Goal: Task Accomplishment & Management: Use online tool/utility

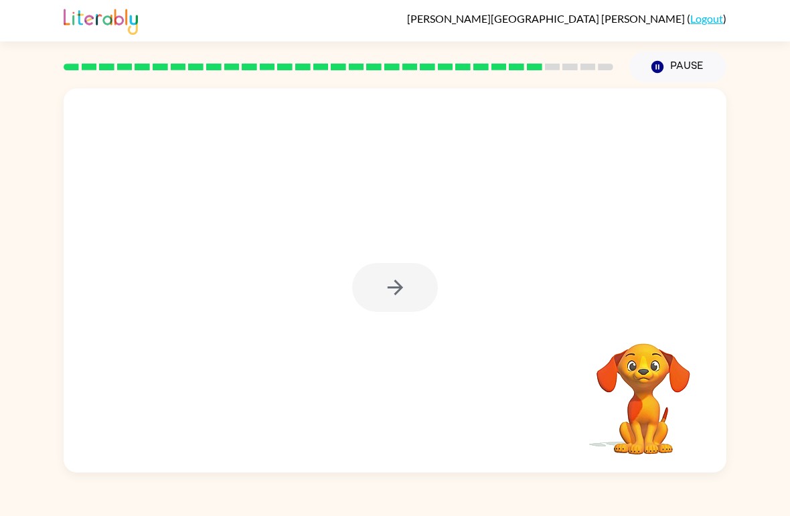
click at [393, 283] on div at bounding box center [395, 287] width 86 height 49
click at [403, 289] on div at bounding box center [395, 287] width 86 height 49
click at [397, 282] on icon "button" at bounding box center [394, 287] width 15 height 15
click at [403, 285] on div at bounding box center [395, 201] width 663 height 227
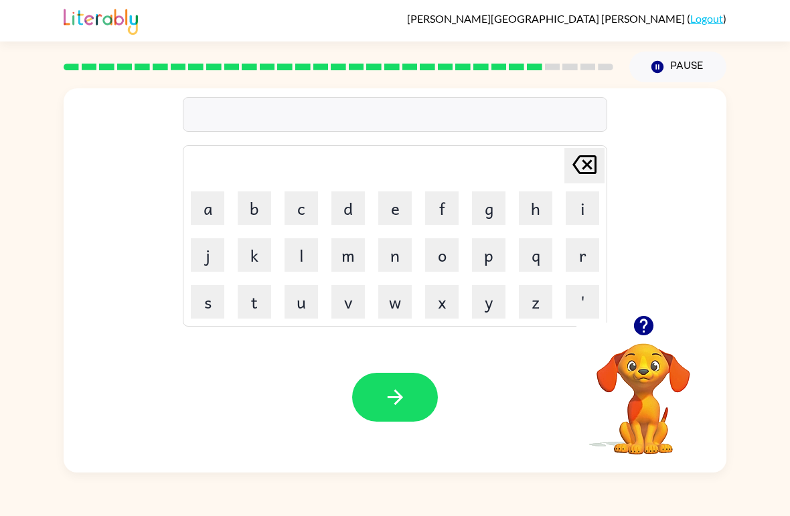
click at [646, 322] on icon "button" at bounding box center [643, 325] width 23 height 23
click at [650, 335] on icon "button" at bounding box center [643, 325] width 23 height 23
click at [311, 204] on button "c" at bounding box center [301, 208] width 33 height 33
click at [575, 206] on button "i" at bounding box center [582, 208] width 33 height 33
click at [391, 206] on button "e" at bounding box center [394, 208] width 33 height 33
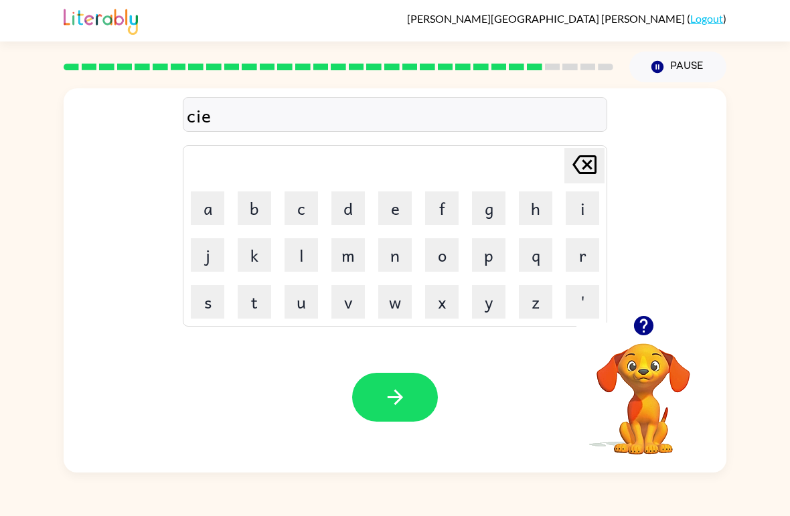
click at [580, 261] on button "r" at bounding box center [582, 254] width 33 height 33
click at [303, 198] on button "c" at bounding box center [301, 208] width 33 height 33
click at [393, 213] on button "e" at bounding box center [394, 208] width 33 height 33
click at [431, 405] on button "button" at bounding box center [395, 397] width 86 height 49
click at [259, 309] on button "t" at bounding box center [254, 301] width 33 height 33
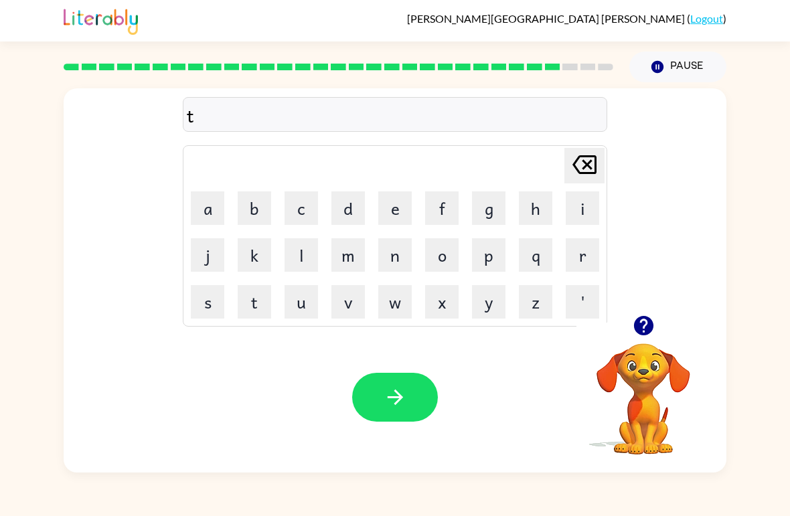
click at [522, 215] on button "h" at bounding box center [535, 208] width 33 height 33
click at [588, 209] on button "i" at bounding box center [582, 208] width 33 height 33
click at [395, 253] on button "n" at bounding box center [394, 254] width 33 height 33
click at [408, 401] on button "button" at bounding box center [395, 397] width 86 height 49
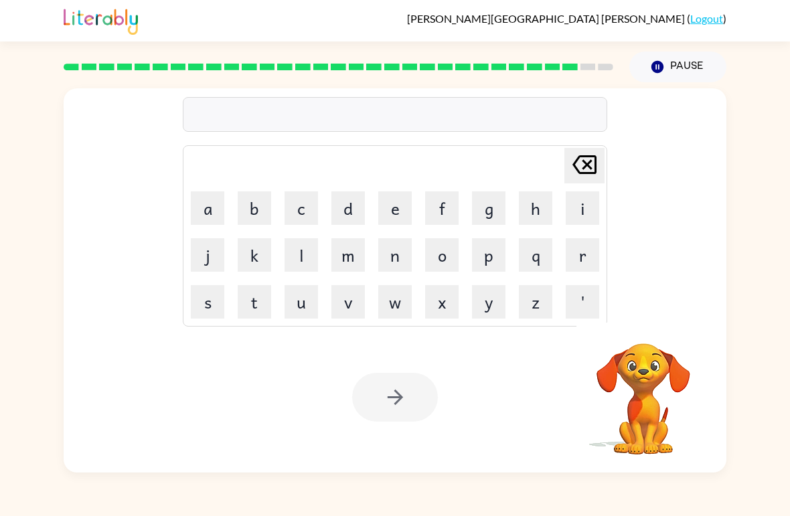
click at [204, 301] on button "s" at bounding box center [207, 301] width 33 height 33
click at [575, 210] on button "i" at bounding box center [582, 208] width 33 height 33
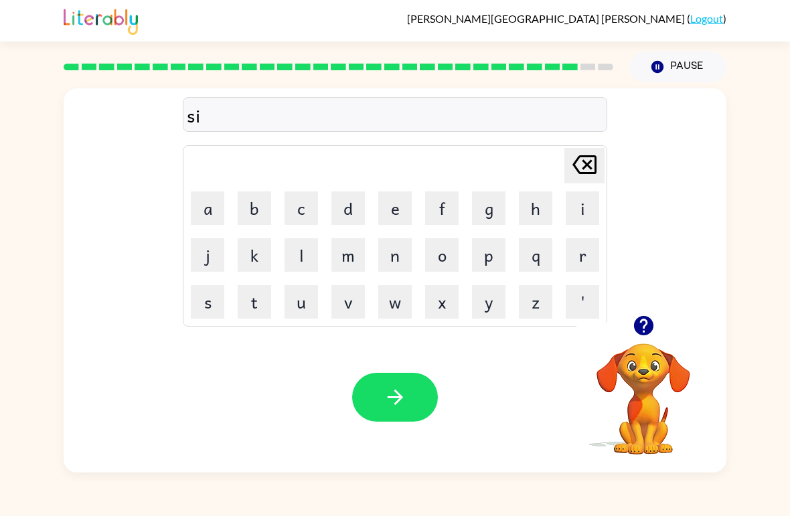
click at [296, 242] on button "l" at bounding box center [301, 254] width 33 height 33
click at [350, 305] on button "v" at bounding box center [348, 301] width 33 height 33
click at [374, 207] on td "e" at bounding box center [395, 209] width 46 height 46
click at [399, 206] on button "e" at bounding box center [394, 208] width 33 height 33
click at [587, 246] on button "r" at bounding box center [582, 254] width 33 height 33
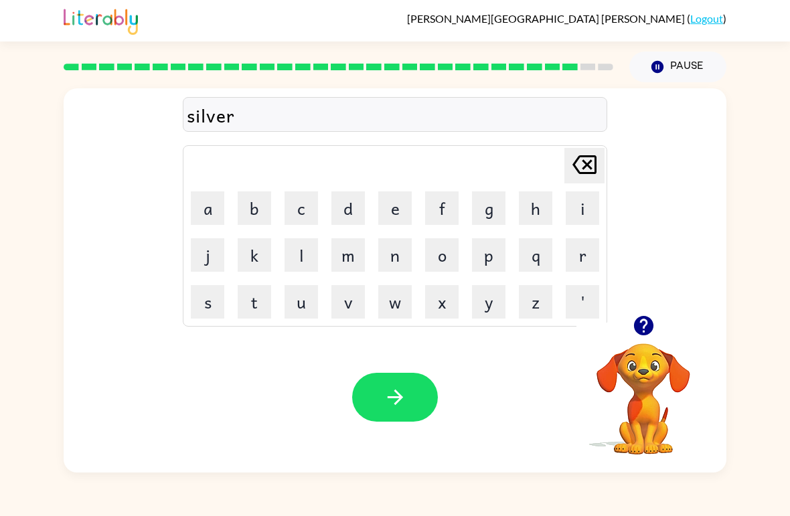
click at [393, 304] on button "w" at bounding box center [394, 301] width 33 height 33
click at [348, 207] on button "d" at bounding box center [348, 208] width 33 height 33
click at [595, 168] on icon at bounding box center [585, 164] width 24 height 19
click at [362, 204] on button "d" at bounding box center [348, 208] width 33 height 33
click at [583, 163] on icon "Delete Delete last character input" at bounding box center [585, 165] width 32 height 32
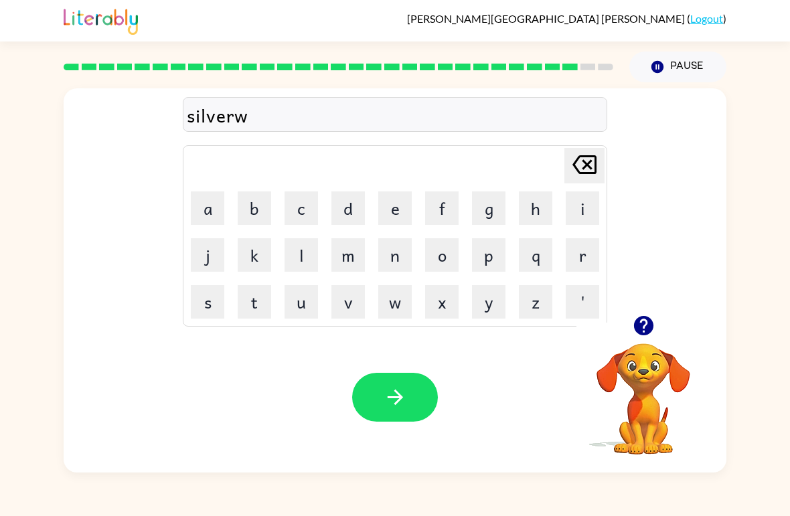
click at [387, 208] on button "e" at bounding box center [394, 208] width 33 height 33
click at [232, 259] on td "k" at bounding box center [255, 255] width 46 height 46
click at [197, 209] on button "a" at bounding box center [207, 208] width 33 height 33
click at [572, 259] on button "r" at bounding box center [582, 254] width 33 height 33
click at [375, 439] on div "Your browser must support playing .mp4 files to use Literably. Please try using…" at bounding box center [395, 397] width 663 height 151
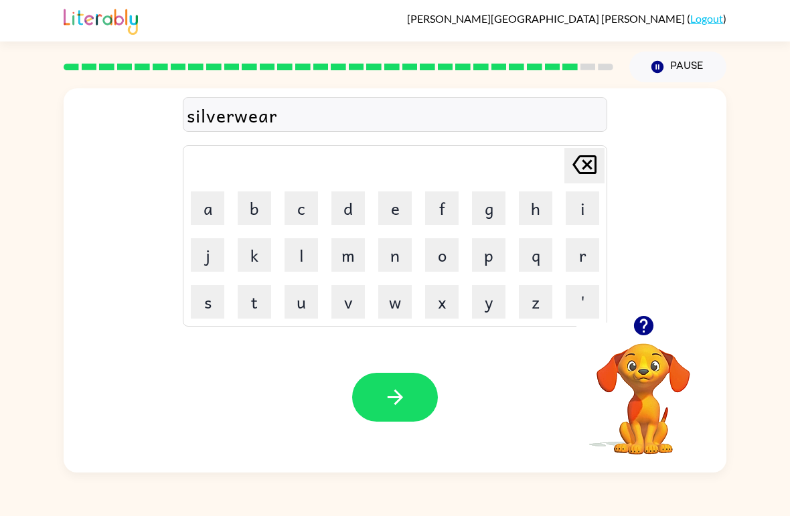
click at [395, 404] on icon "button" at bounding box center [395, 397] width 23 height 23
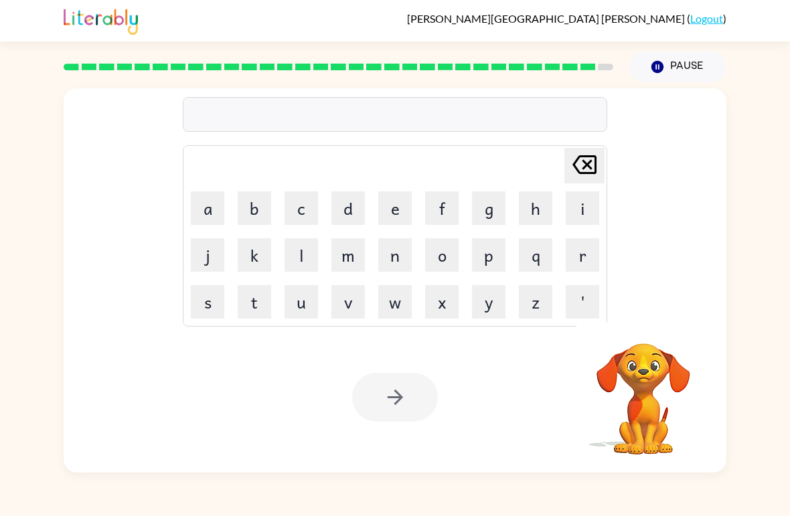
click at [305, 307] on button "u" at bounding box center [301, 301] width 33 height 33
click at [399, 259] on button "n" at bounding box center [394, 254] width 33 height 33
click at [208, 198] on button "a" at bounding box center [207, 208] width 33 height 33
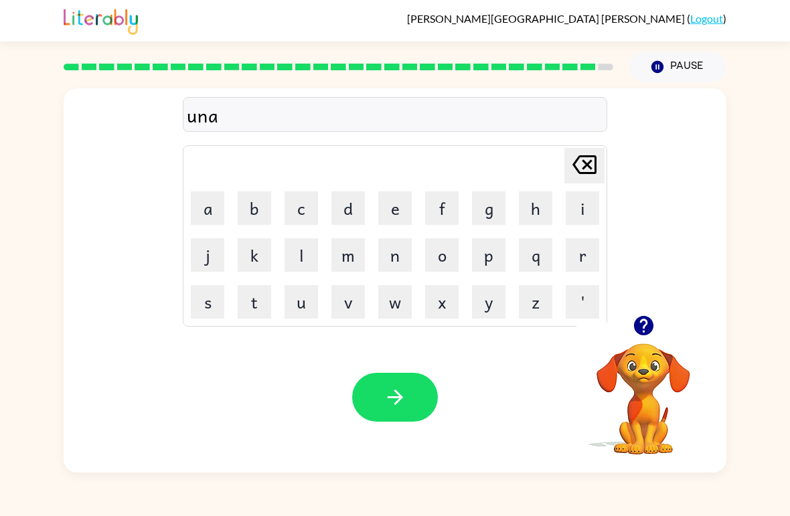
click at [446, 202] on button "f" at bounding box center [441, 208] width 33 height 33
click at [580, 246] on button "r" at bounding box center [582, 254] width 33 height 33
click at [212, 214] on button "a" at bounding box center [207, 208] width 33 height 33
click at [577, 204] on button "i" at bounding box center [582, 208] width 33 height 33
click at [352, 199] on button "d" at bounding box center [348, 208] width 33 height 33
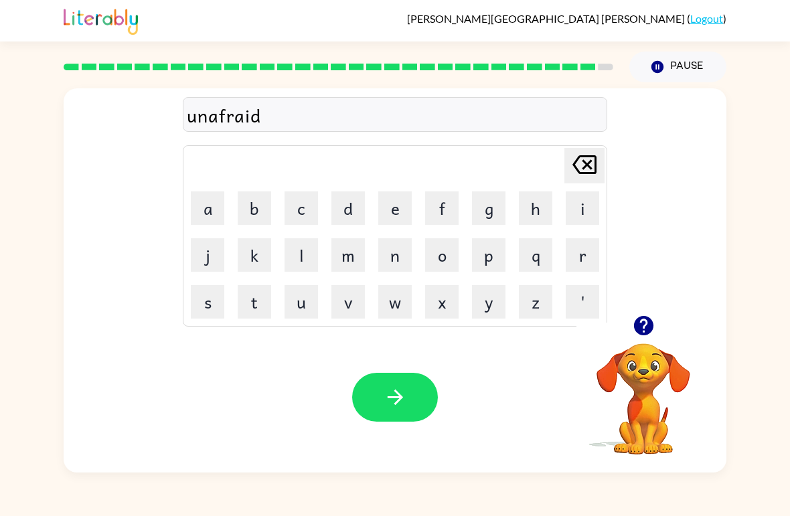
click at [425, 402] on button "button" at bounding box center [395, 397] width 86 height 49
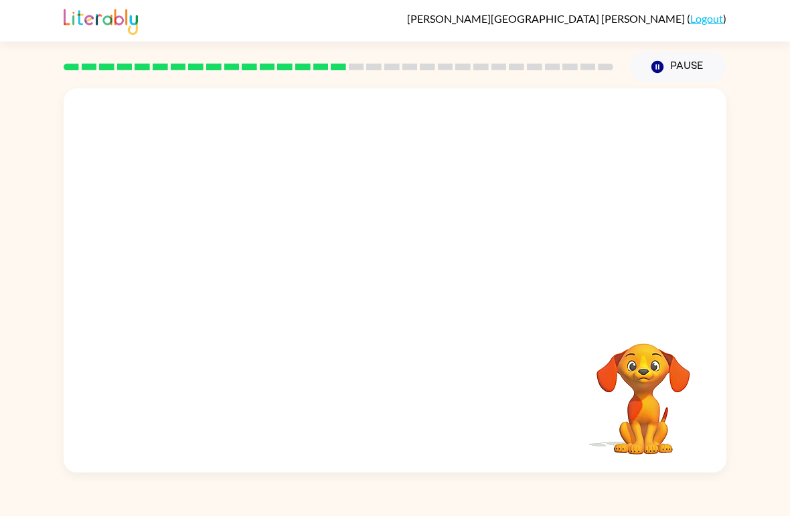
click at [374, 247] on video "Your browser must support playing .mp4 files to use Literably. Please try using…" at bounding box center [395, 201] width 663 height 227
click at [373, 271] on button "button" at bounding box center [395, 287] width 86 height 49
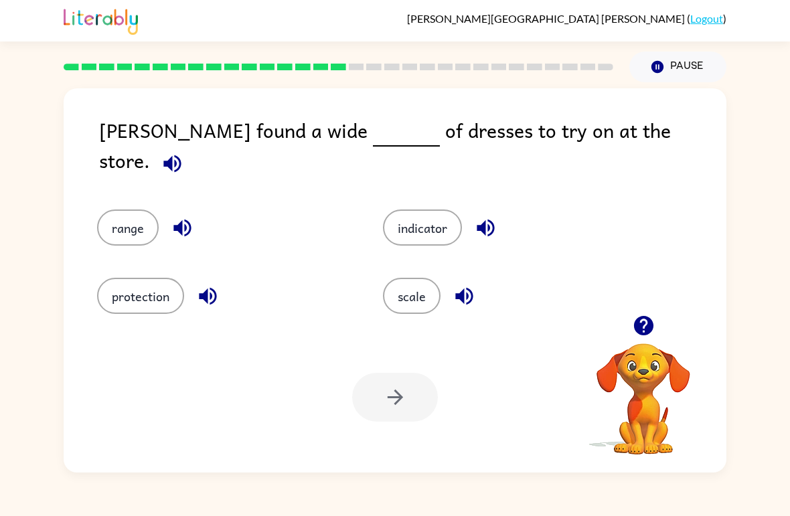
click at [126, 216] on button "range" at bounding box center [128, 228] width 62 height 36
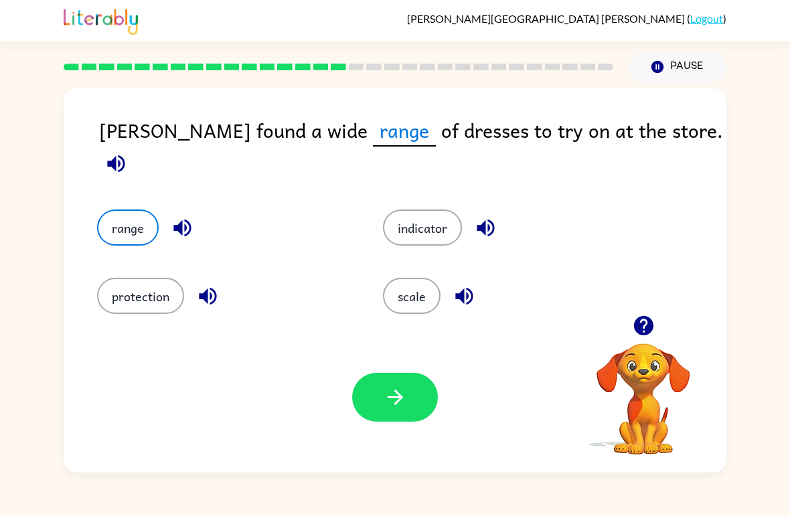
click at [384, 407] on icon "button" at bounding box center [395, 397] width 23 height 23
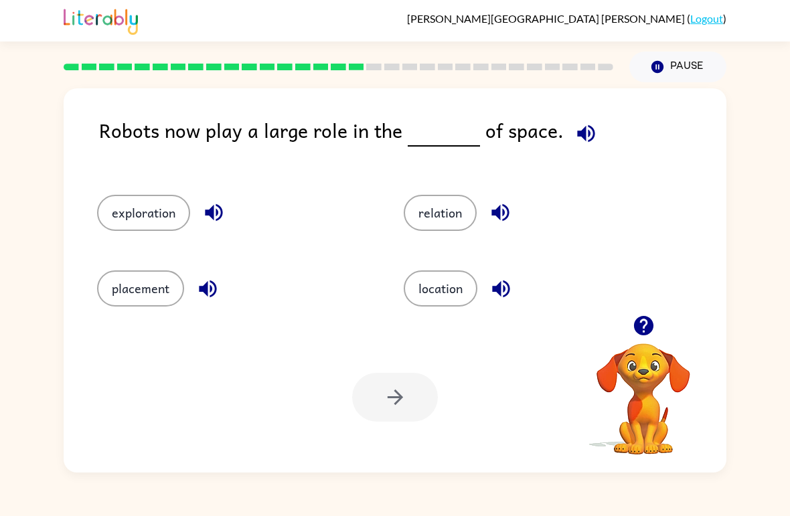
click at [185, 200] on button "exploration" at bounding box center [143, 213] width 93 height 36
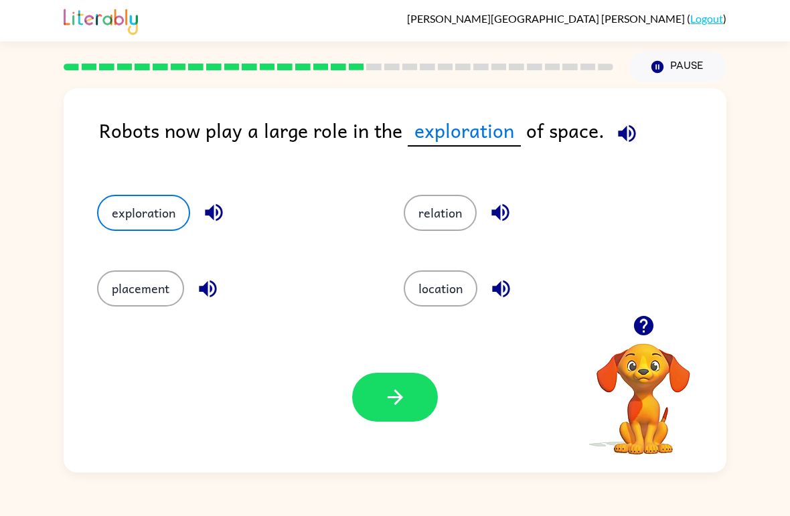
click at [378, 400] on button "button" at bounding box center [395, 397] width 86 height 49
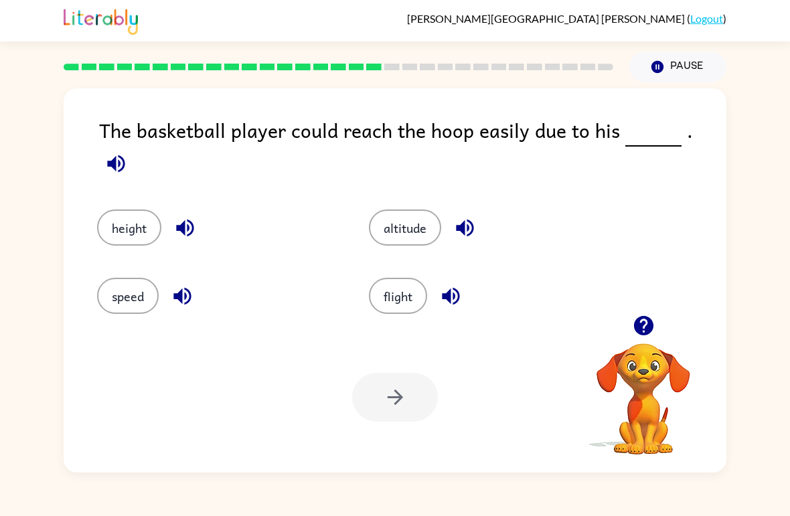
click at [412, 210] on button "altitude" at bounding box center [405, 228] width 72 height 36
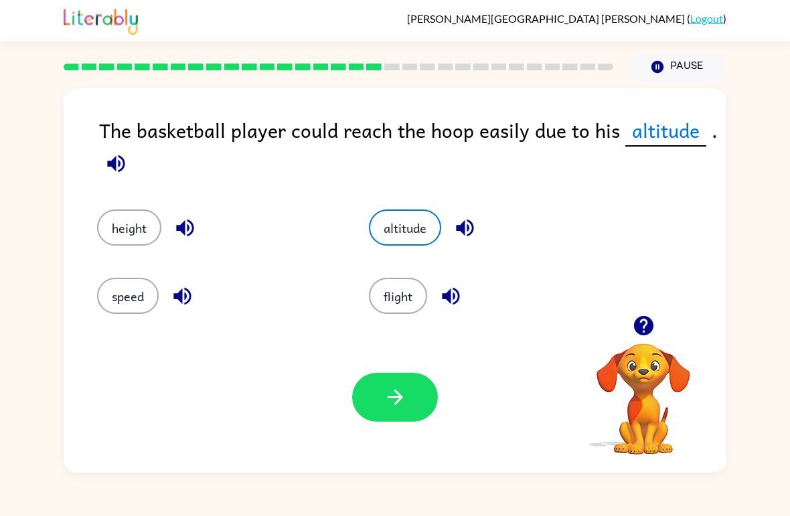
click at [403, 395] on icon "button" at bounding box center [395, 397] width 23 height 23
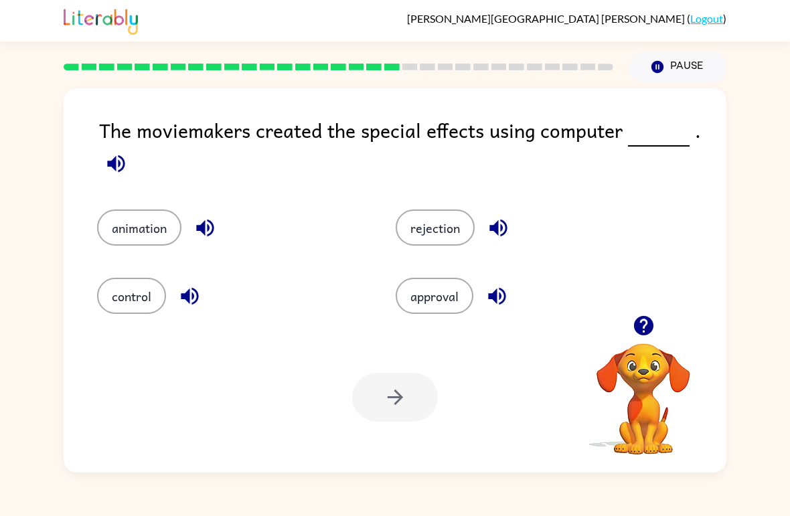
click at [127, 229] on button "animation" at bounding box center [139, 228] width 84 height 36
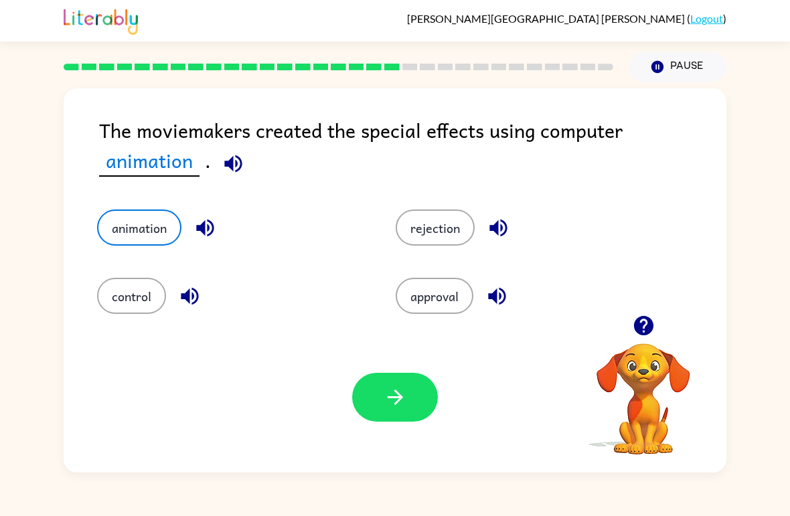
click at [420, 393] on button "button" at bounding box center [395, 397] width 86 height 49
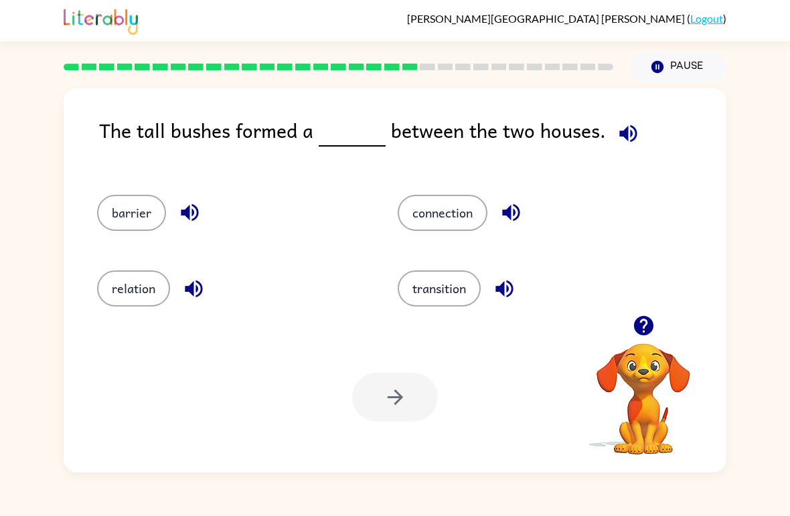
click at [455, 207] on button "connection" at bounding box center [443, 213] width 90 height 36
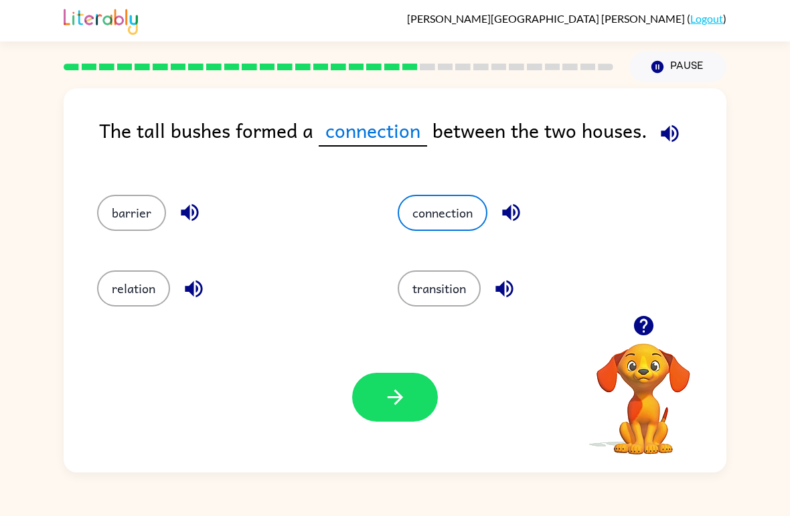
click at [401, 393] on icon "button" at bounding box center [395, 397] width 23 height 23
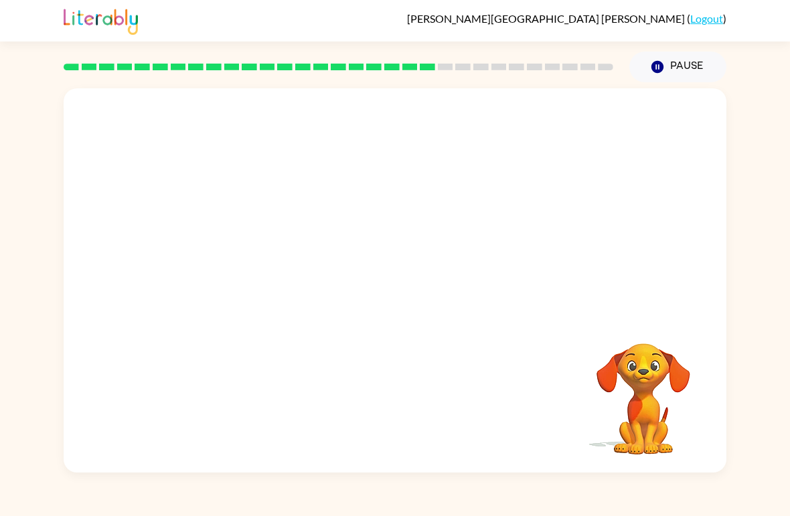
click at [685, 289] on video "Your browser must support playing .mp4 files to use Literably. Please try using…" at bounding box center [395, 201] width 663 height 227
click at [692, 301] on video "Your browser must support playing .mp4 files to use Literably. Please try using…" at bounding box center [395, 201] width 663 height 227
click at [664, 361] on video "Your browser must support playing .mp4 files to use Literably. Please try using…" at bounding box center [644, 390] width 134 height 134
click at [653, 395] on video "Your browser must support playing .mp4 files to use Literably. Please try using…" at bounding box center [644, 390] width 134 height 134
click at [679, 324] on video "Your browser must support playing .mp4 files to use Literably. Please try using…" at bounding box center [644, 390] width 134 height 134
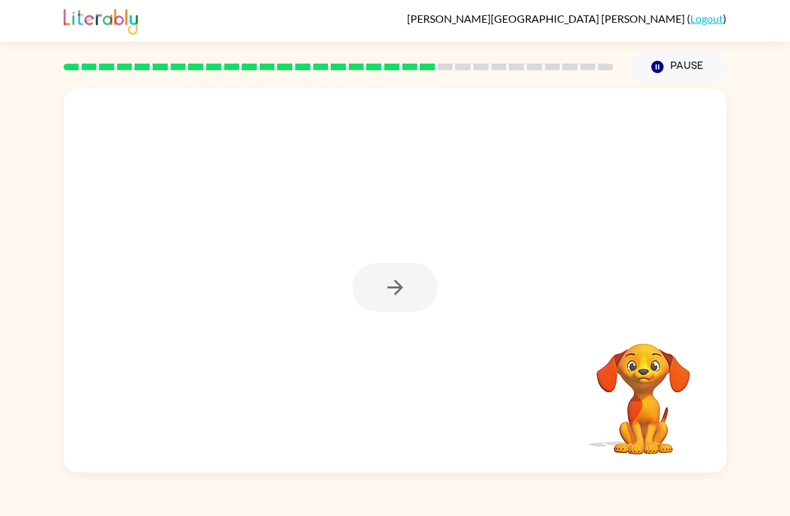
click at [430, 326] on div at bounding box center [395, 280] width 663 height 384
click at [422, 308] on div at bounding box center [395, 287] width 86 height 49
click at [415, 343] on div at bounding box center [395, 280] width 663 height 384
click at [360, 290] on div at bounding box center [395, 287] width 86 height 49
click at [382, 286] on button "button" at bounding box center [395, 287] width 86 height 49
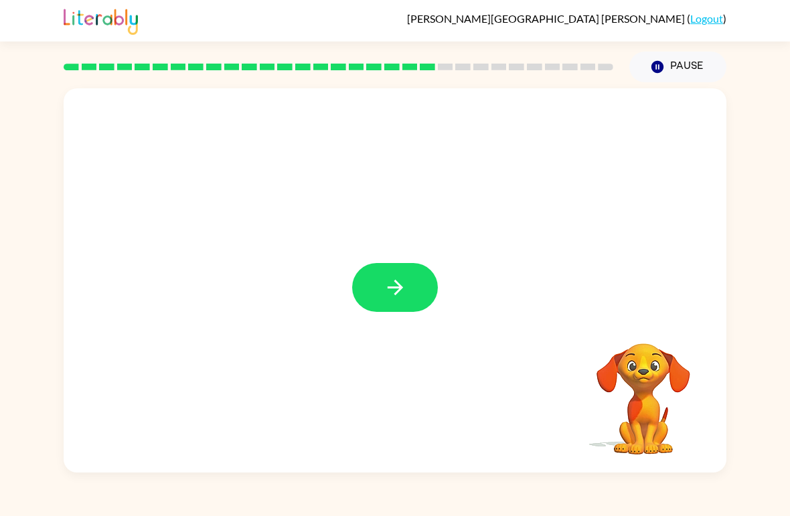
click at [382, 286] on div at bounding box center [395, 287] width 86 height 49
click at [397, 294] on div at bounding box center [395, 287] width 86 height 49
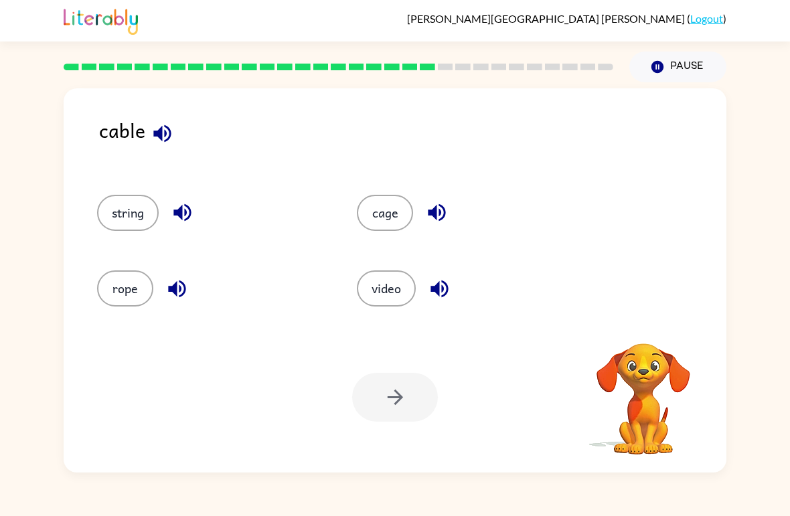
click at [133, 202] on button "string" at bounding box center [128, 213] width 62 height 36
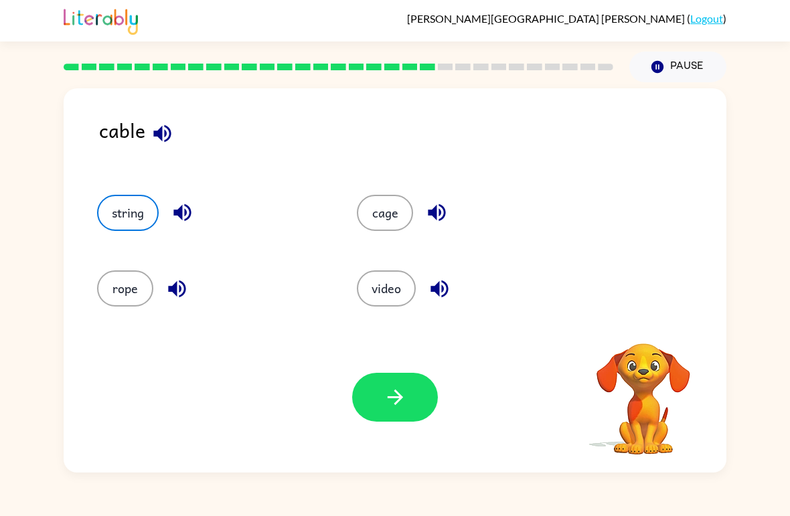
click at [421, 403] on button "button" at bounding box center [395, 397] width 86 height 49
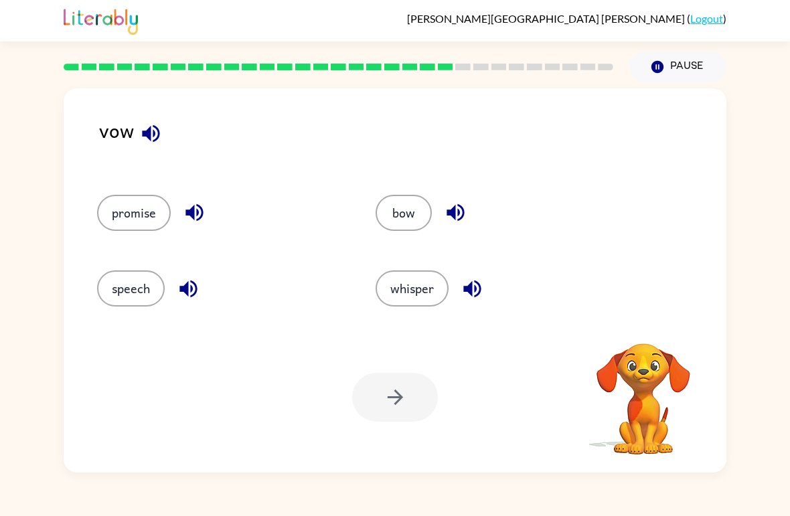
click at [135, 289] on button "speech" at bounding box center [131, 289] width 68 height 36
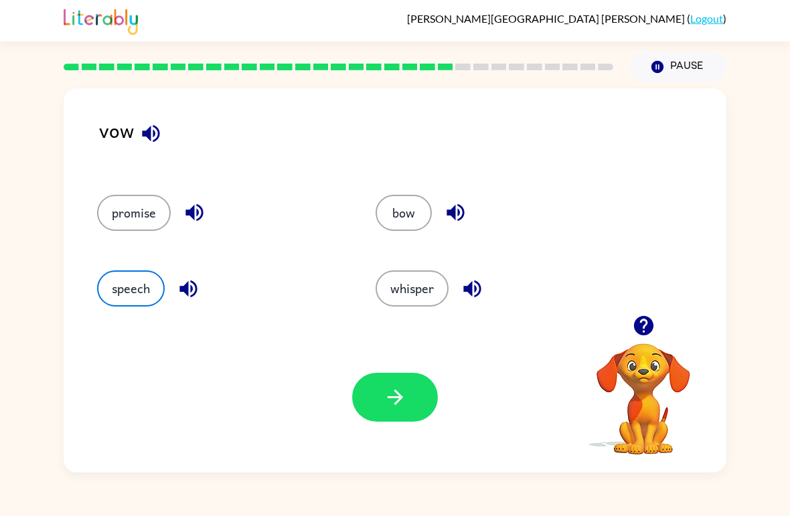
click at [407, 403] on icon "button" at bounding box center [395, 397] width 23 height 23
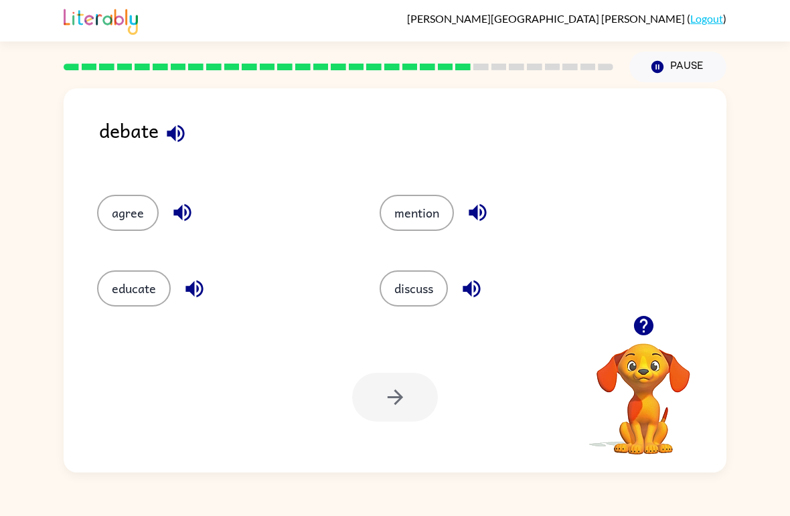
click at [433, 294] on button "discuss" at bounding box center [414, 289] width 68 height 36
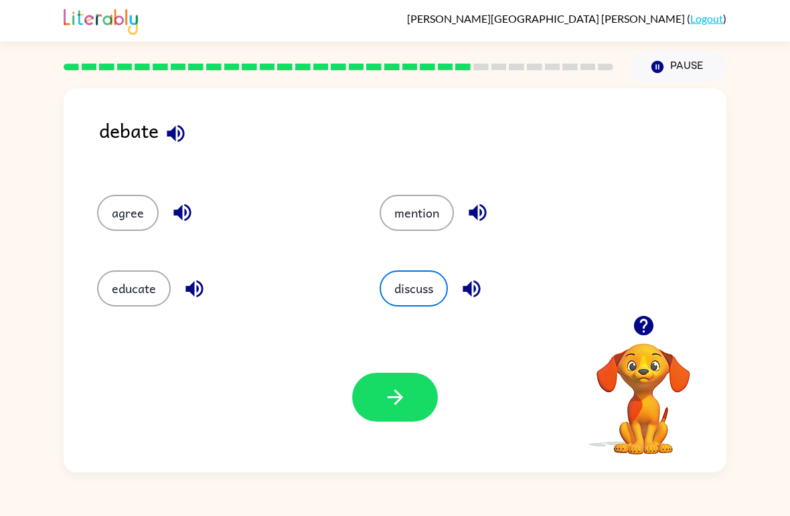
click at [392, 387] on icon "button" at bounding box center [395, 397] width 23 height 23
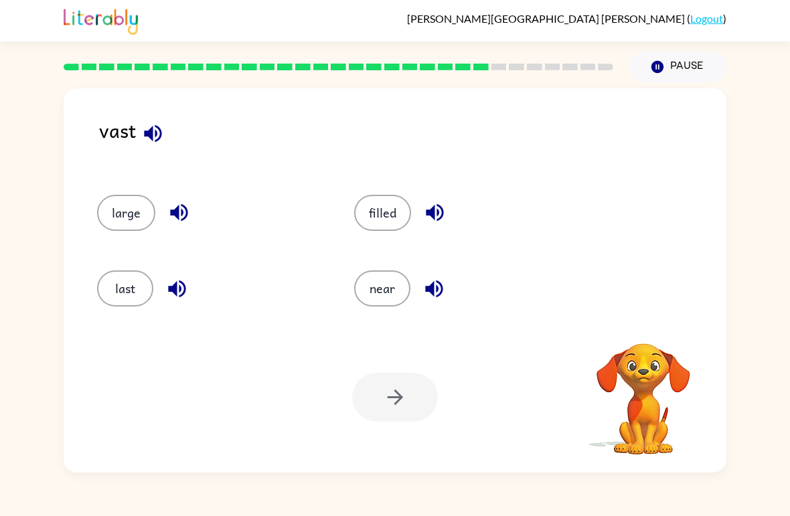
click at [385, 212] on button "filled" at bounding box center [382, 213] width 57 height 36
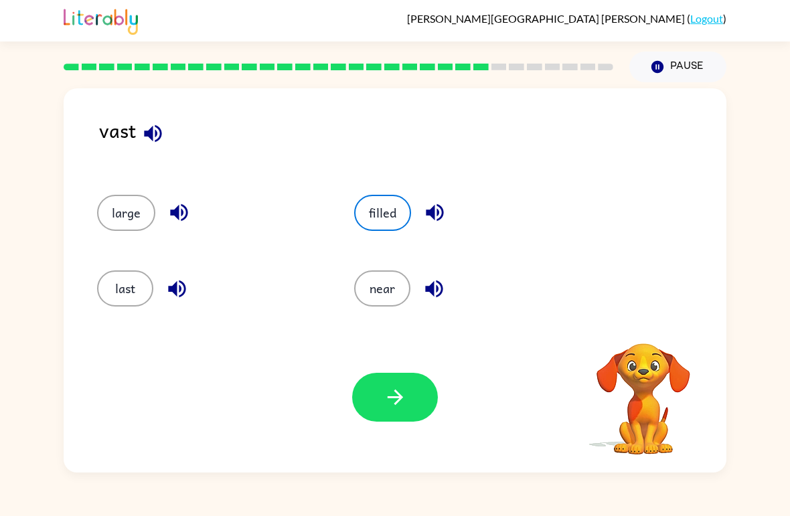
click at [416, 391] on button "button" at bounding box center [395, 397] width 86 height 49
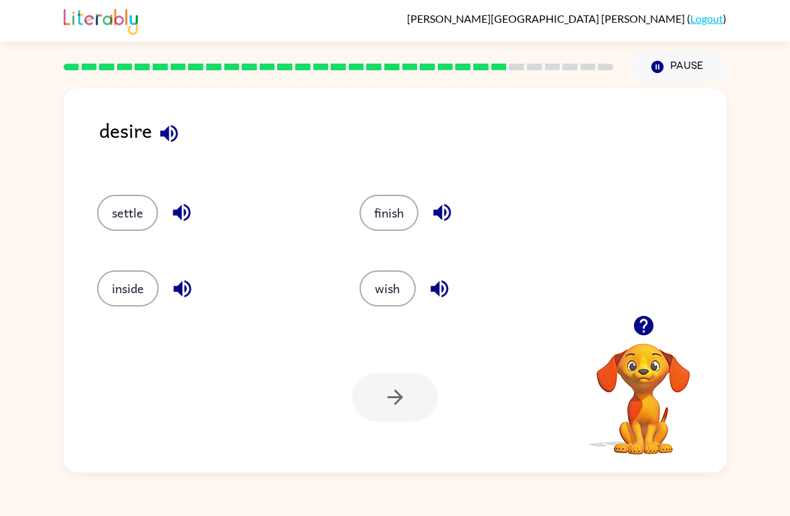
click at [123, 307] on button "inside" at bounding box center [128, 289] width 62 height 36
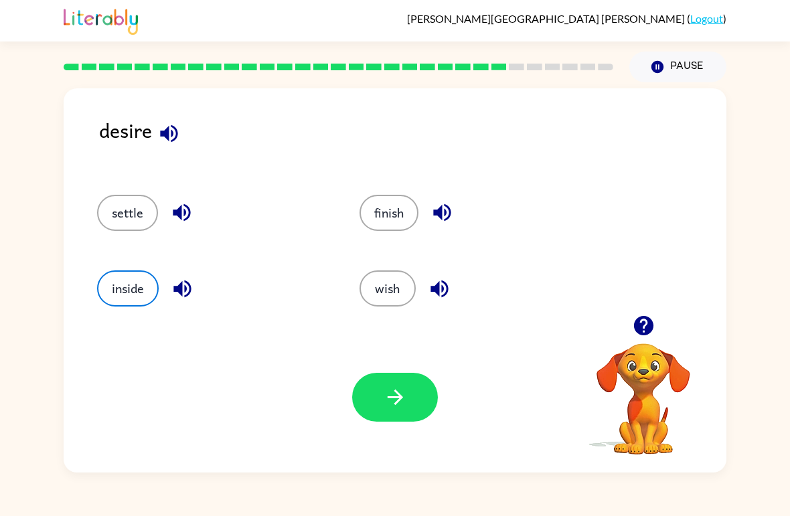
click at [127, 311] on div "inside" at bounding box center [203, 283] width 263 height 76
click at [397, 301] on button "wish" at bounding box center [388, 289] width 56 height 36
click at [392, 189] on div "finish" at bounding box center [465, 207] width 263 height 76
click at [135, 216] on button "settle" at bounding box center [127, 213] width 61 height 36
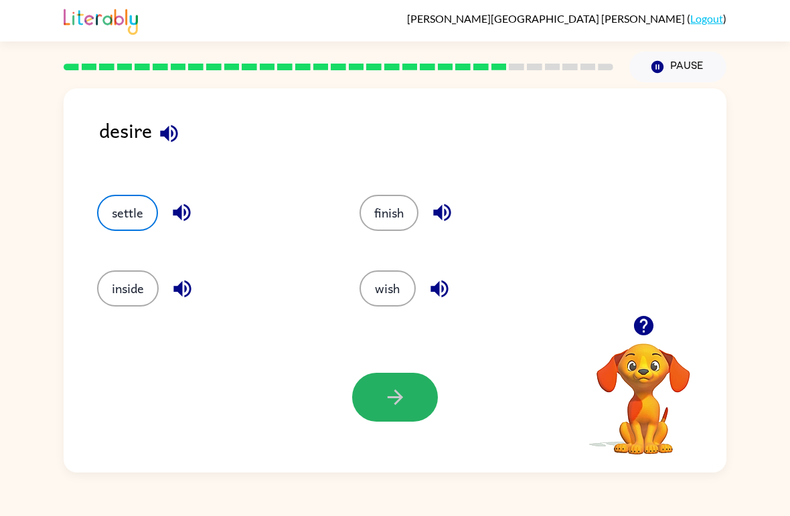
click at [384, 403] on icon "button" at bounding box center [395, 397] width 23 height 23
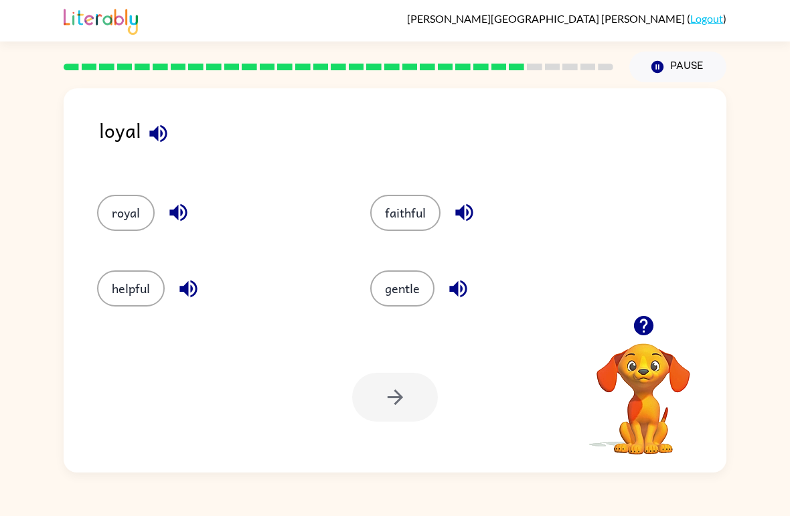
click at [409, 289] on button "gentle" at bounding box center [402, 289] width 64 height 36
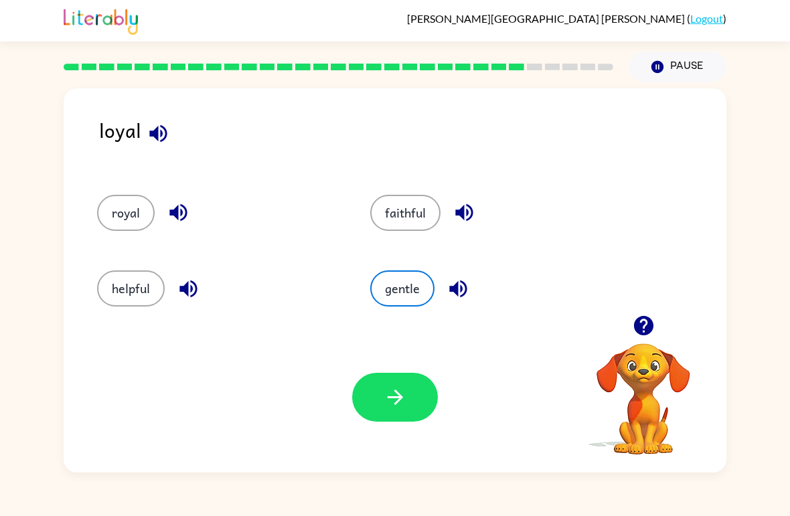
click at [404, 402] on icon "button" at bounding box center [395, 397] width 23 height 23
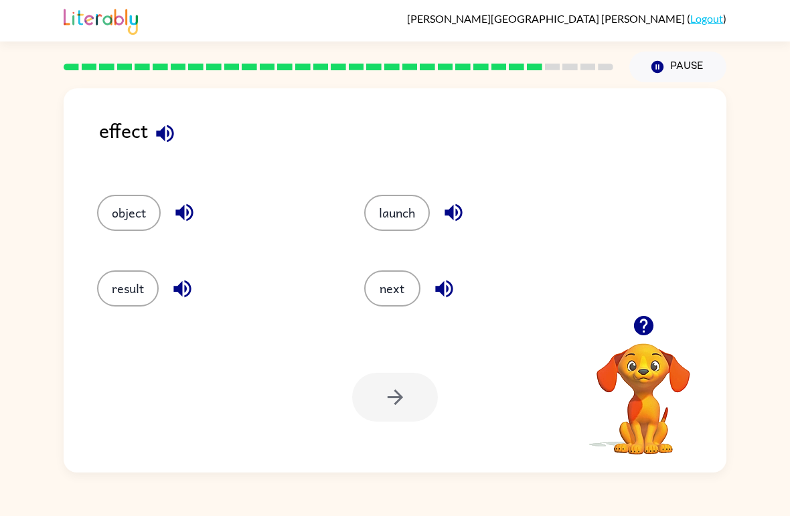
click at [121, 279] on button "result" at bounding box center [128, 289] width 62 height 36
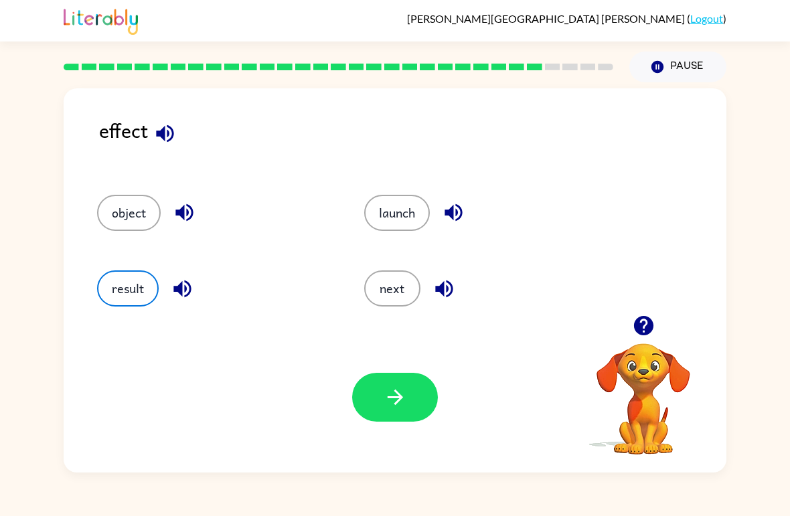
click at [369, 428] on div "Your browser must support playing .mp4 files to use Literably. Please try using…" at bounding box center [395, 397] width 663 height 151
click at [405, 397] on icon "button" at bounding box center [395, 397] width 23 height 23
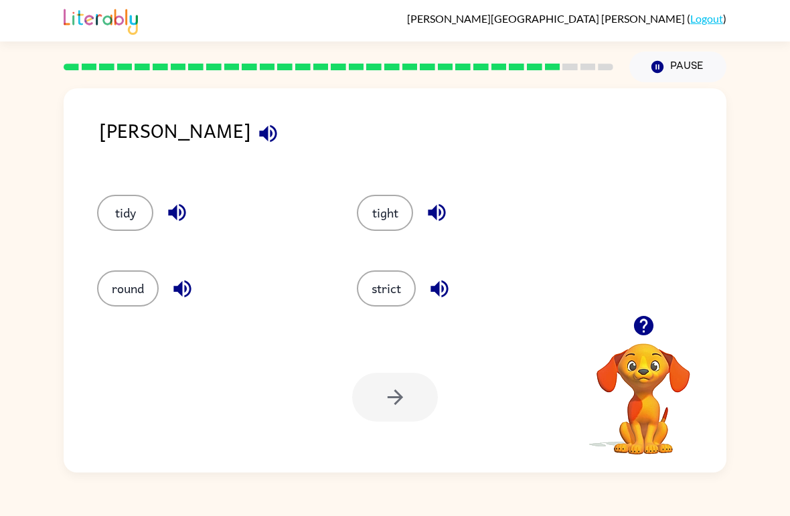
click at [411, 221] on button "tight" at bounding box center [385, 213] width 56 height 36
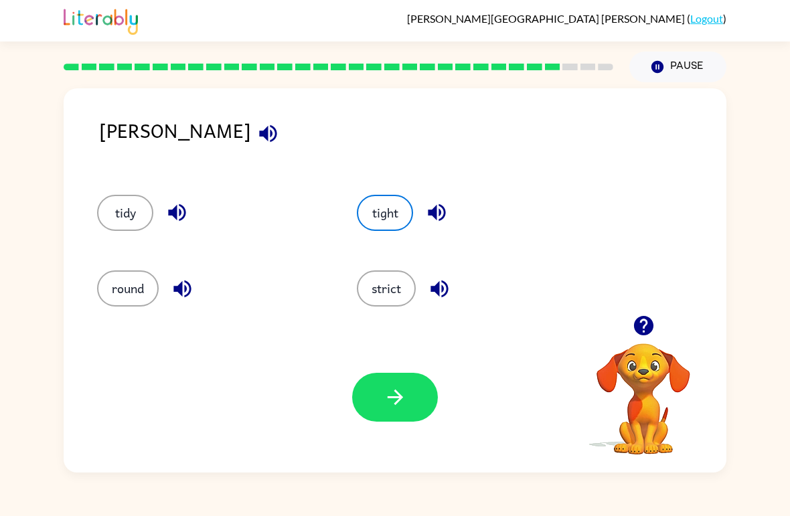
click at [393, 283] on button "strict" at bounding box center [386, 289] width 59 height 36
click at [133, 200] on button "tidy" at bounding box center [125, 213] width 56 height 36
click at [408, 391] on button "button" at bounding box center [395, 397] width 86 height 49
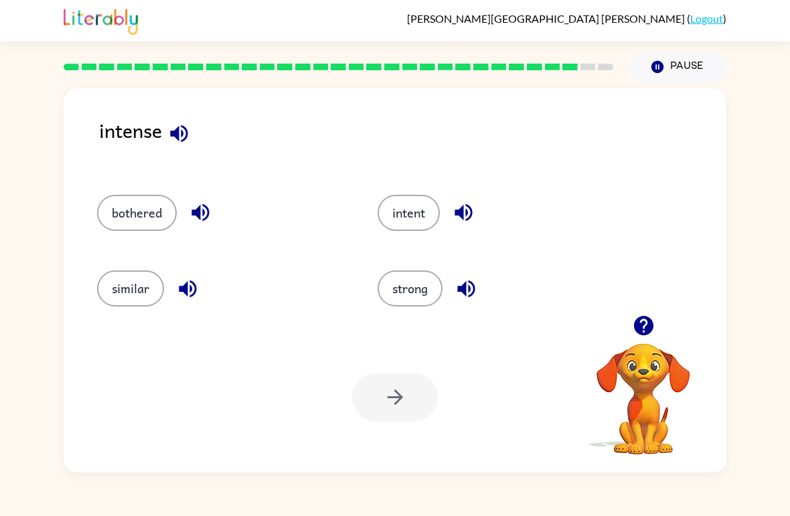
click at [406, 295] on button "strong" at bounding box center [410, 289] width 65 height 36
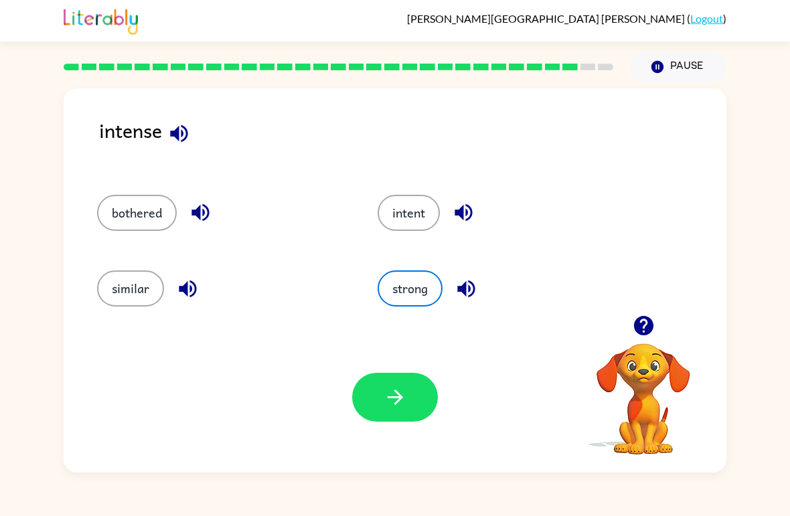
click at [389, 422] on button "button" at bounding box center [395, 397] width 86 height 49
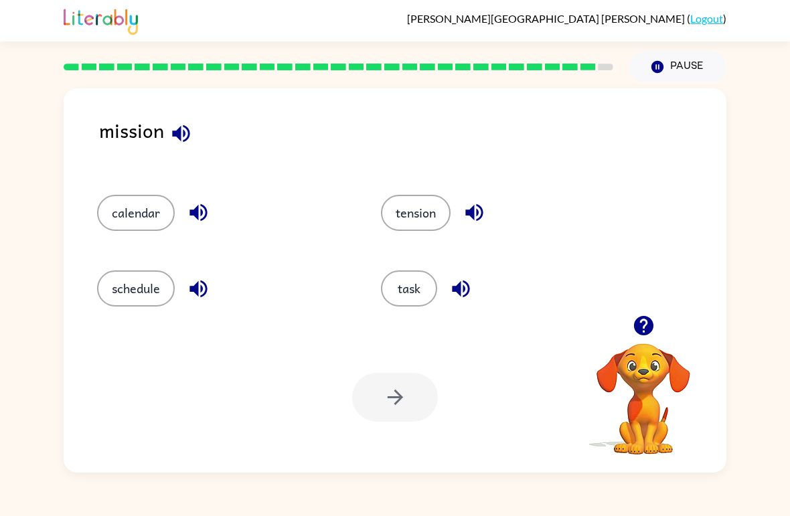
click at [418, 306] on button "task" at bounding box center [409, 289] width 56 height 36
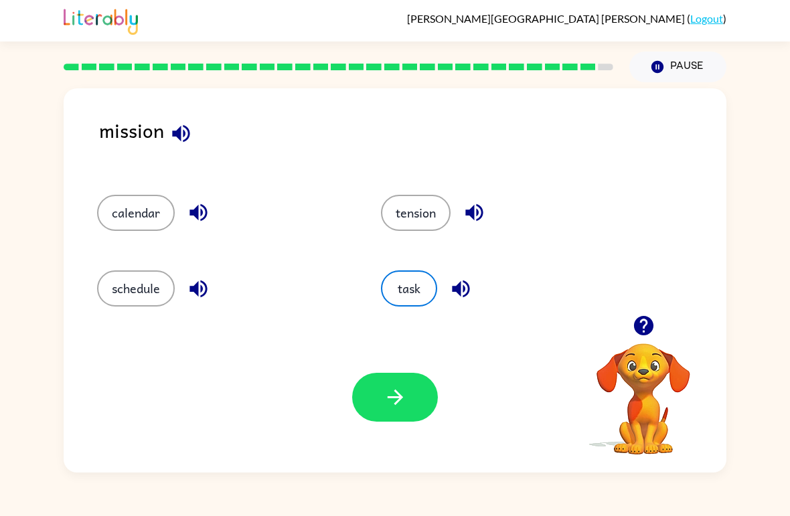
click at [380, 429] on div "Your browser must support playing .mp4 files to use Literably. Please try using…" at bounding box center [395, 397] width 663 height 151
click at [380, 397] on button "button" at bounding box center [395, 397] width 86 height 49
